Goal: Task Accomplishment & Management: Manage account settings

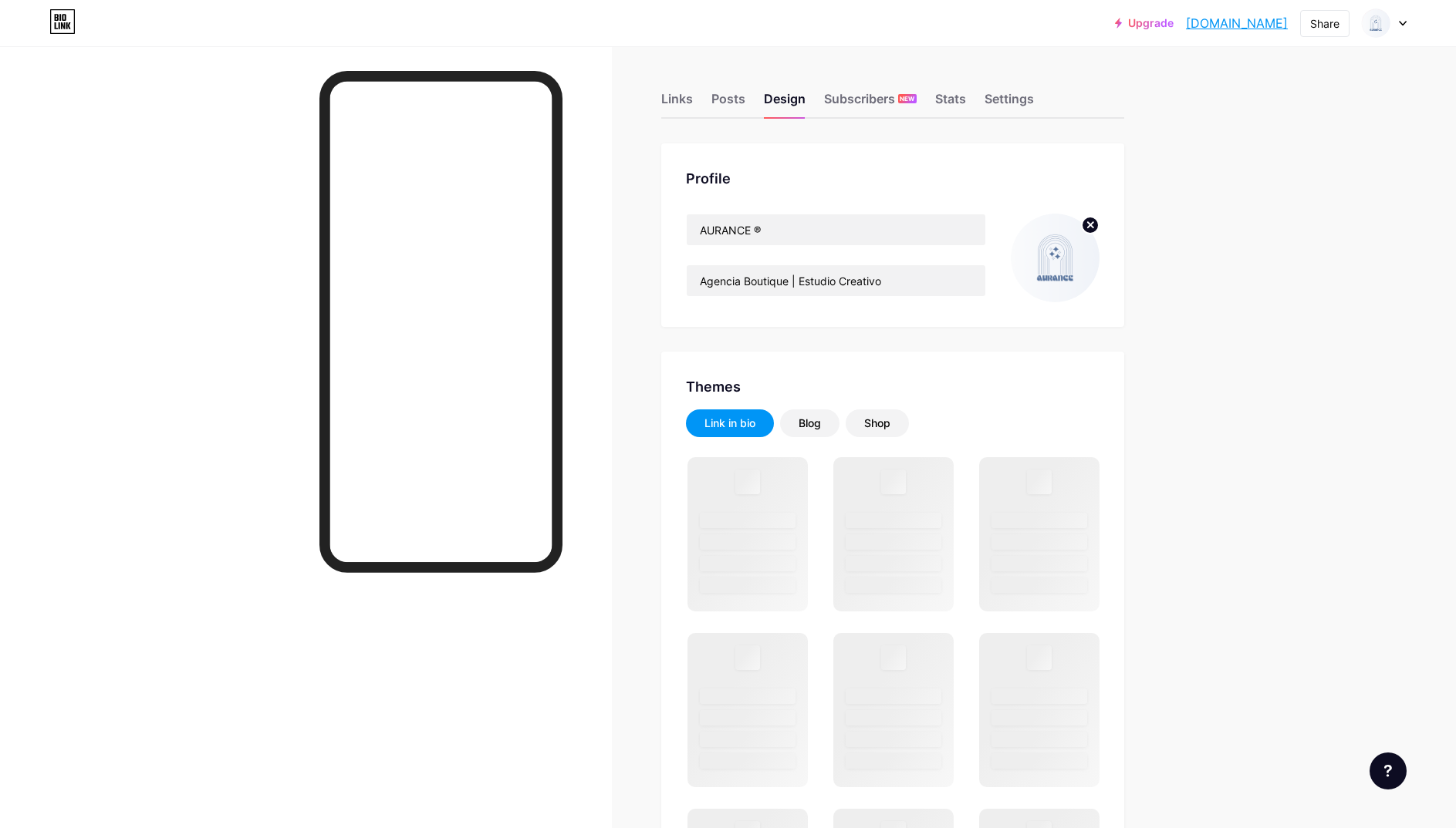
click at [608, 144] on div at bounding box center [306, 460] width 612 height 828
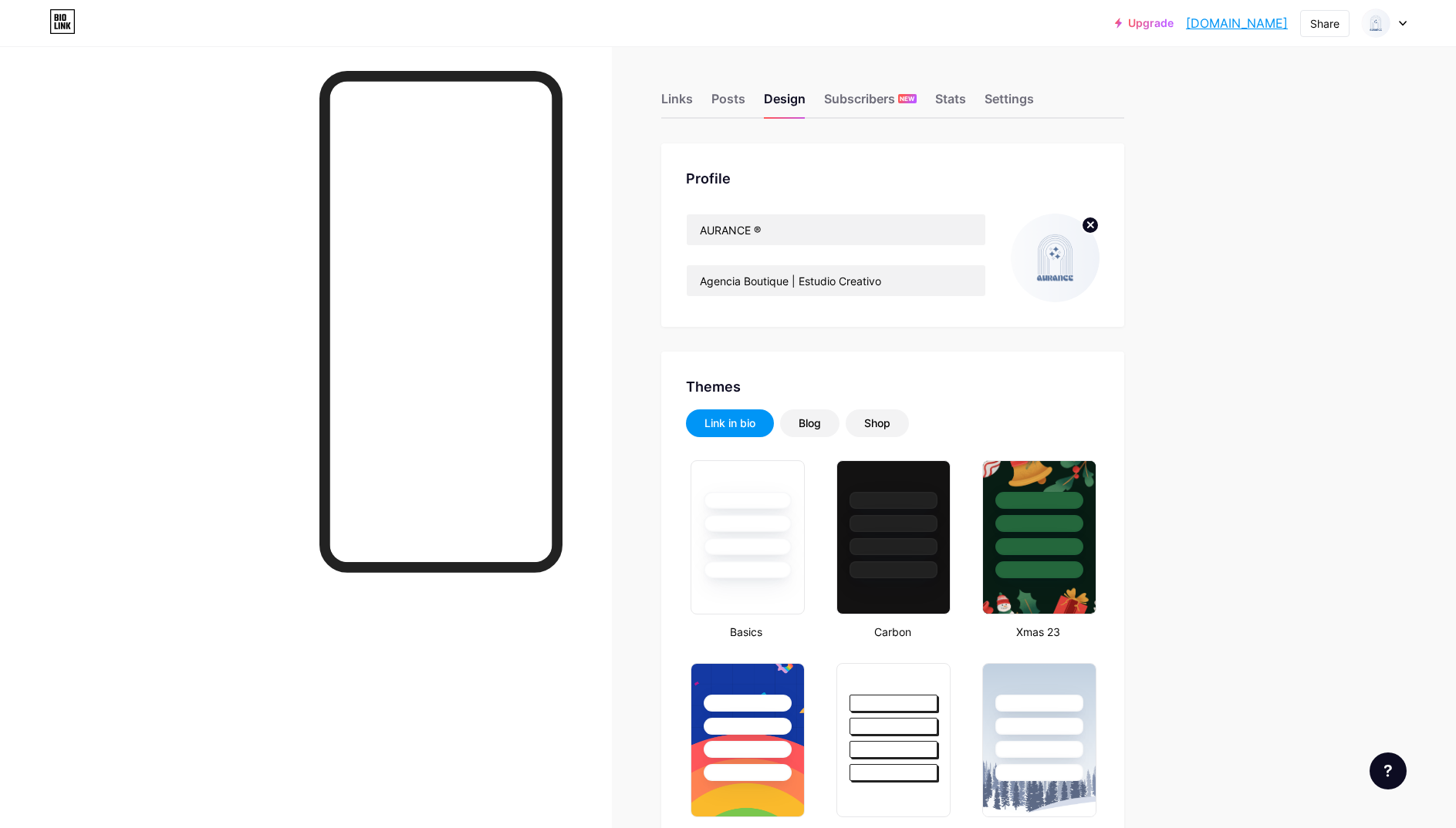
type input "#ffffff"
type input "#000000"
